Goal: Task Accomplishment & Management: Manage account settings

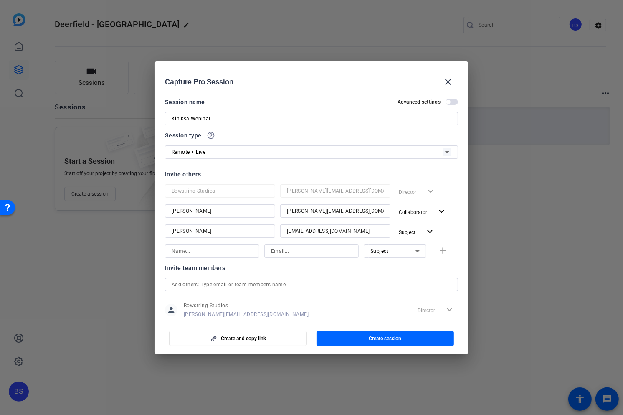
click at [282, 252] on input at bounding box center [311, 251] width 81 height 10
paste input "[EMAIL_ADDRESS][PERSON_NAME][DOMAIN_NAME]"
type input "[EMAIL_ADDRESS][PERSON_NAME][DOMAIN_NAME]"
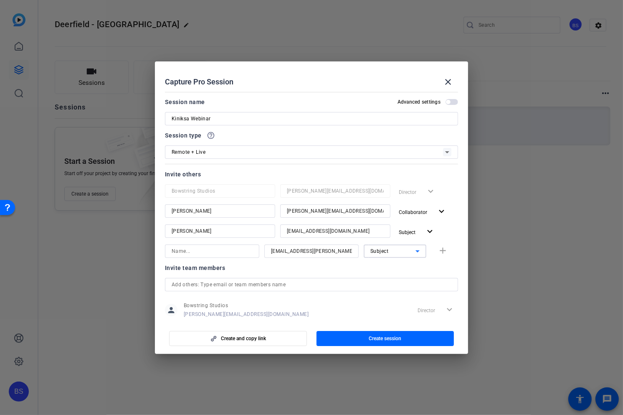
click at [371, 252] on span "Subject" at bounding box center [380, 251] width 18 height 6
click at [380, 282] on span "Watcher" at bounding box center [381, 281] width 20 height 10
click at [185, 251] on input at bounding box center [212, 251] width 81 height 10
type input "[PERSON_NAME]"
click at [444, 249] on mat-icon "add" at bounding box center [443, 251] width 10 height 10
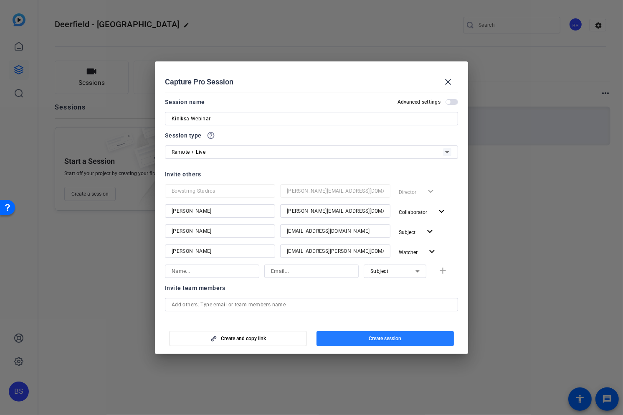
click at [383, 337] on span "Create session" at bounding box center [385, 338] width 33 height 7
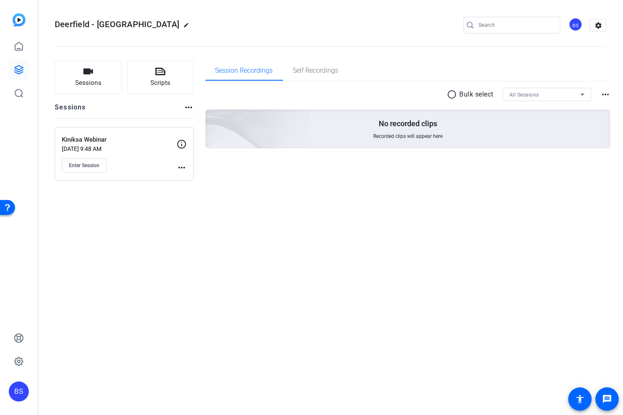
click at [179, 165] on mat-icon "more_horiz" at bounding box center [182, 168] width 10 height 10
click at [194, 178] on span "Edit Session" at bounding box center [202, 180] width 38 height 10
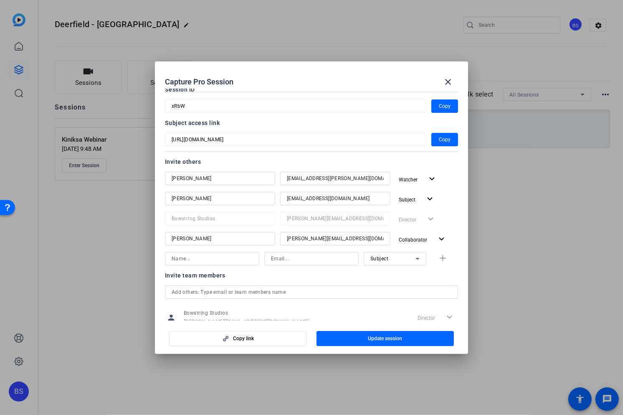
scroll to position [61, 0]
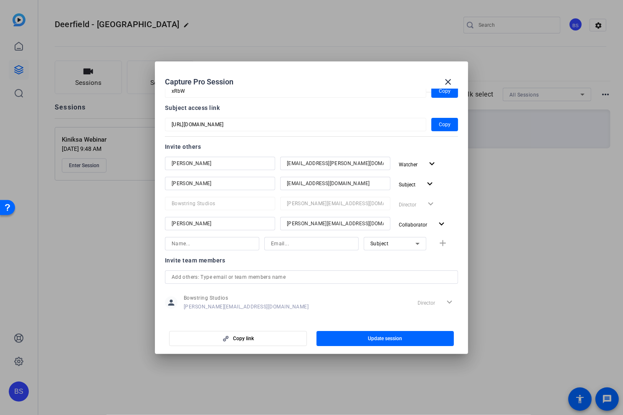
click at [205, 243] on input at bounding box center [212, 244] width 81 height 10
click at [283, 240] on input at bounding box center [311, 244] width 81 height 10
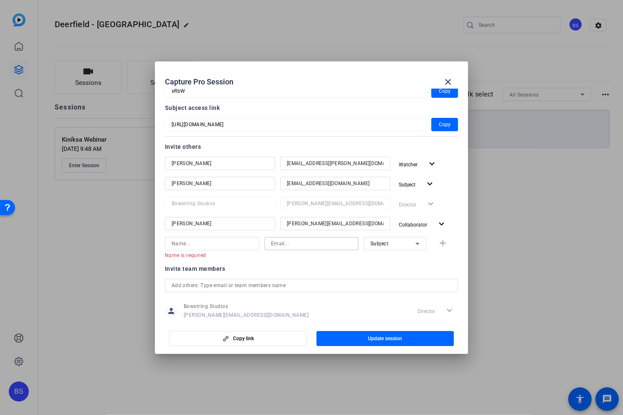
paste input "[EMAIL_ADDRESS][DOMAIN_NAME]"
type input "[EMAIL_ADDRESS][DOMAIN_NAME]"
click at [203, 242] on input at bounding box center [212, 244] width 81 height 10
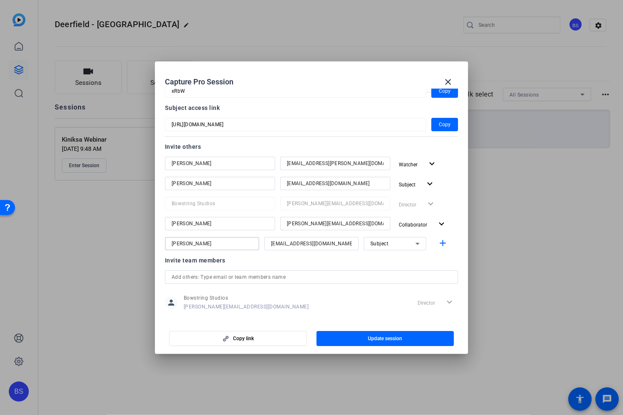
click at [198, 242] on input "[PERSON_NAME]" at bounding box center [212, 244] width 81 height 10
paste input "[PERSON_NAME]"
type input "[PERSON_NAME]"
click at [414, 239] on icon at bounding box center [418, 244] width 10 height 10
click at [390, 269] on mat-option "Watcher" at bounding box center [395, 273] width 63 height 13
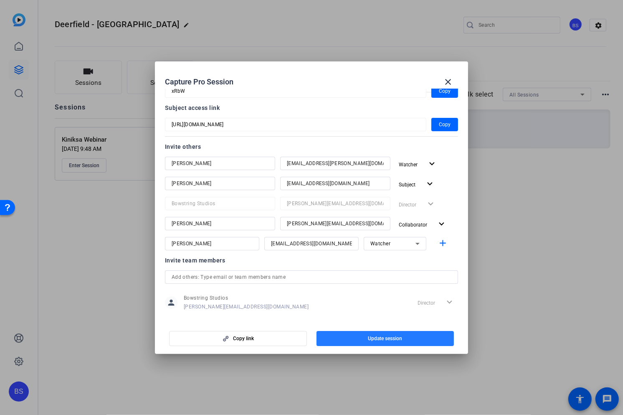
click at [384, 336] on span "Update session" at bounding box center [385, 338] width 34 height 7
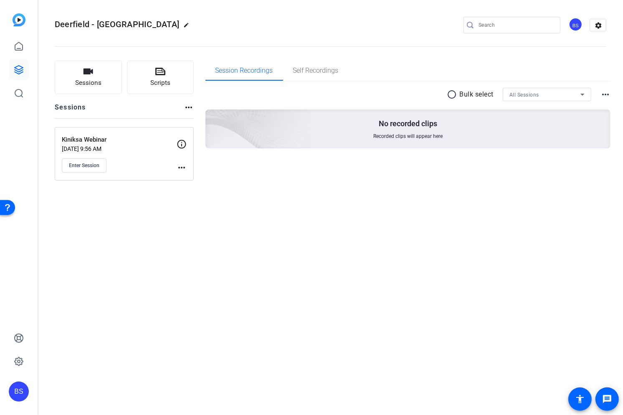
click at [178, 166] on mat-icon "more_horiz" at bounding box center [182, 168] width 10 height 10
click at [264, 176] on div at bounding box center [311, 207] width 623 height 415
click at [89, 165] on span "Enter Session" at bounding box center [84, 165] width 31 height 7
